Goal: Navigation & Orientation: Find specific page/section

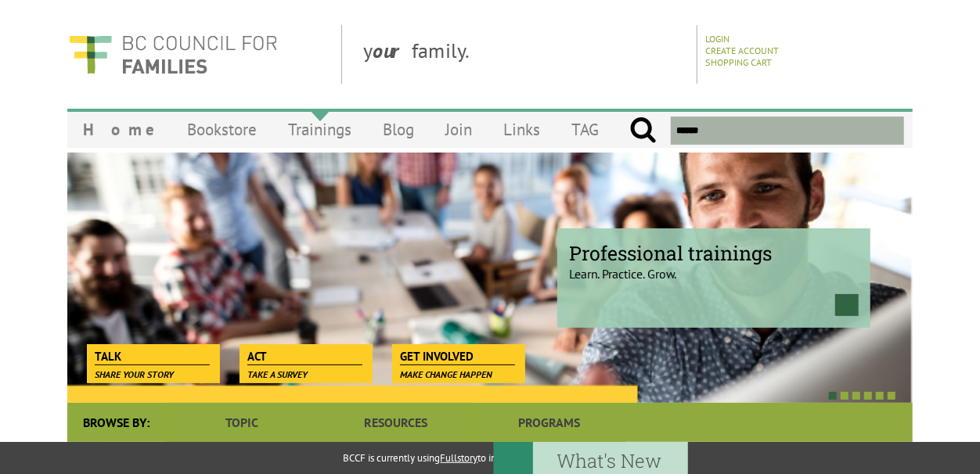
click at [279, 136] on link "Trainings" at bounding box center [319, 129] width 95 height 37
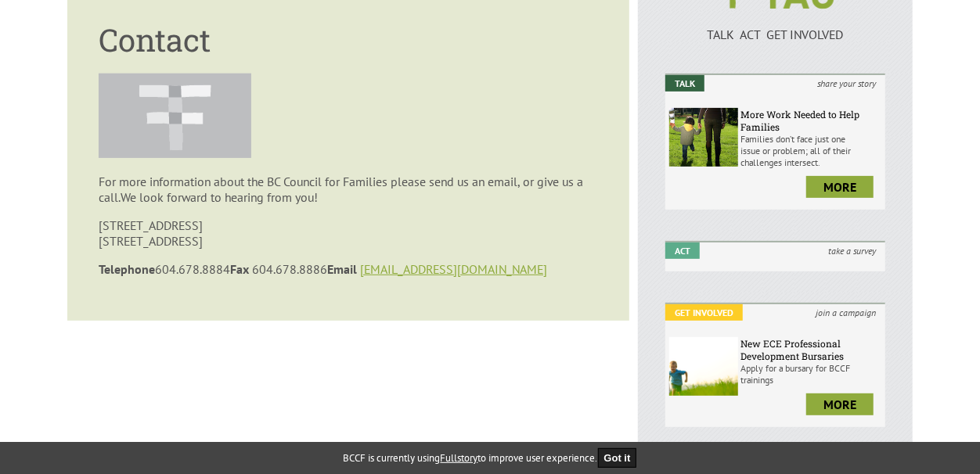
scroll to position [176, 0]
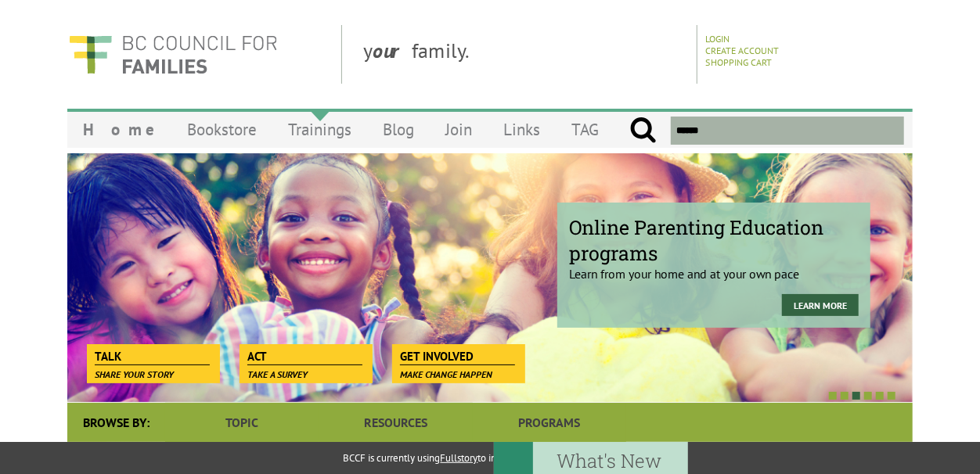
click at [293, 132] on link "Trainings" at bounding box center [319, 129] width 95 height 37
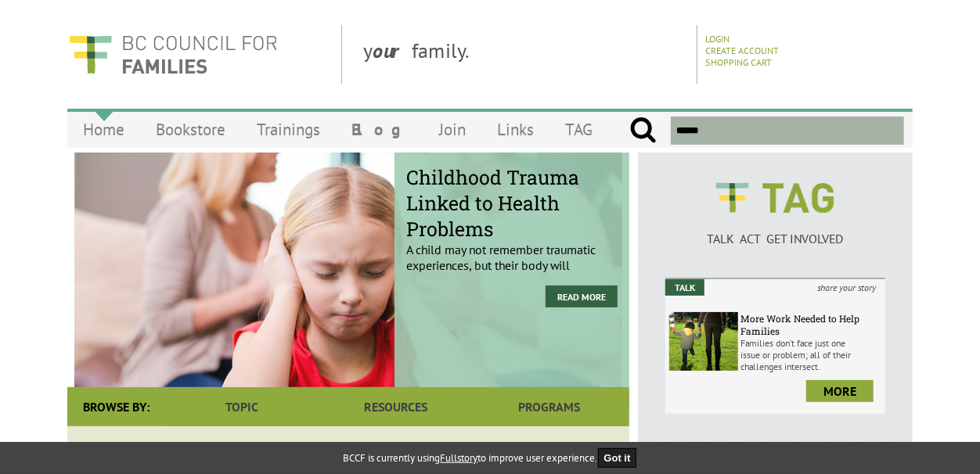
drag, startPoint x: 0, startPoint y: 0, endPoint x: 110, endPoint y: 132, distance: 171.8
click at [110, 132] on link "Home" at bounding box center [103, 129] width 73 height 37
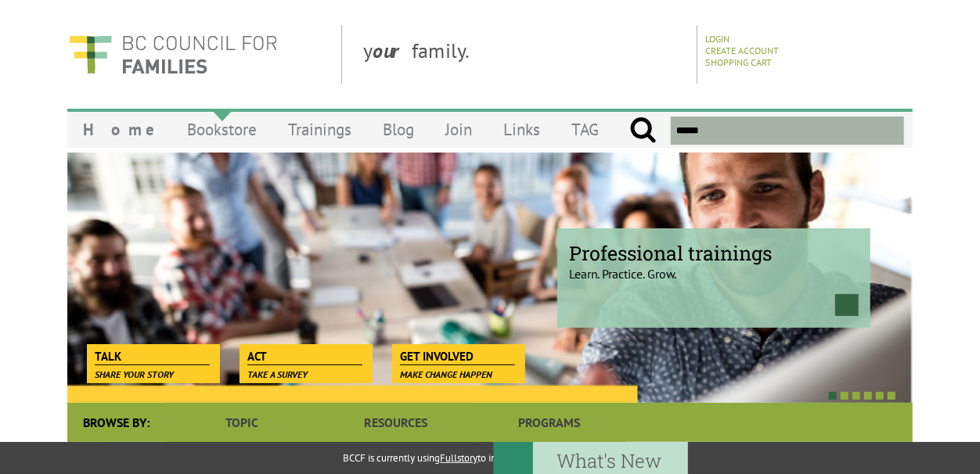
click at [193, 134] on link "Bookstore" at bounding box center [221, 129] width 101 height 37
click at [297, 127] on link "Trainings" at bounding box center [319, 129] width 95 height 37
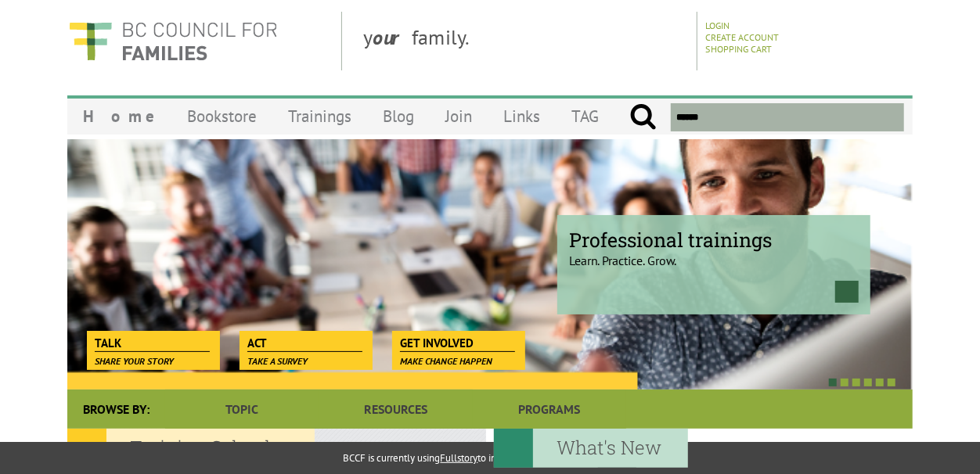
scroll to position [6, 0]
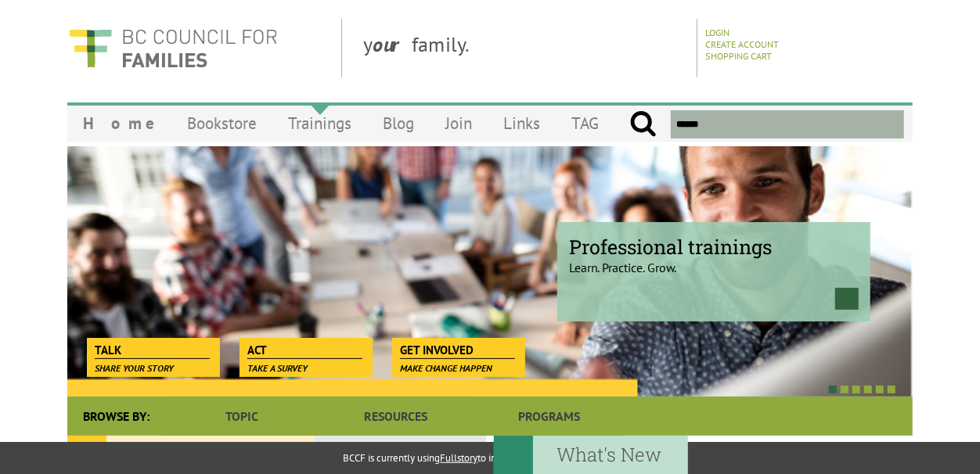
click at [274, 113] on link "Trainings" at bounding box center [319, 123] width 95 height 37
